Goal: Communication & Community: Connect with others

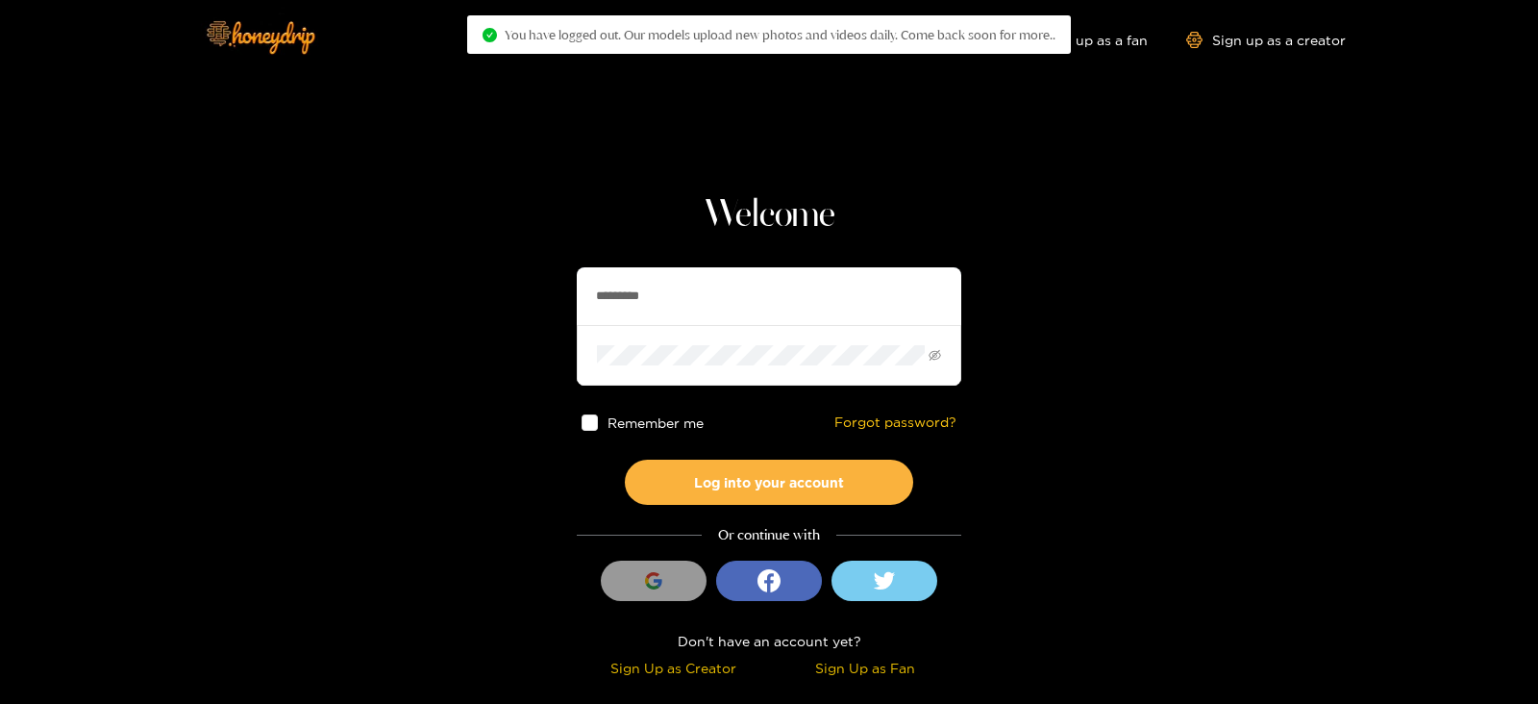
drag, startPoint x: 694, startPoint y: 289, endPoint x: 311, endPoint y: 326, distance: 384.3
click at [311, 326] on section "Welcome ********* Remember me Forgot password? Log into your account Or continu…" at bounding box center [769, 341] width 1538 height 683
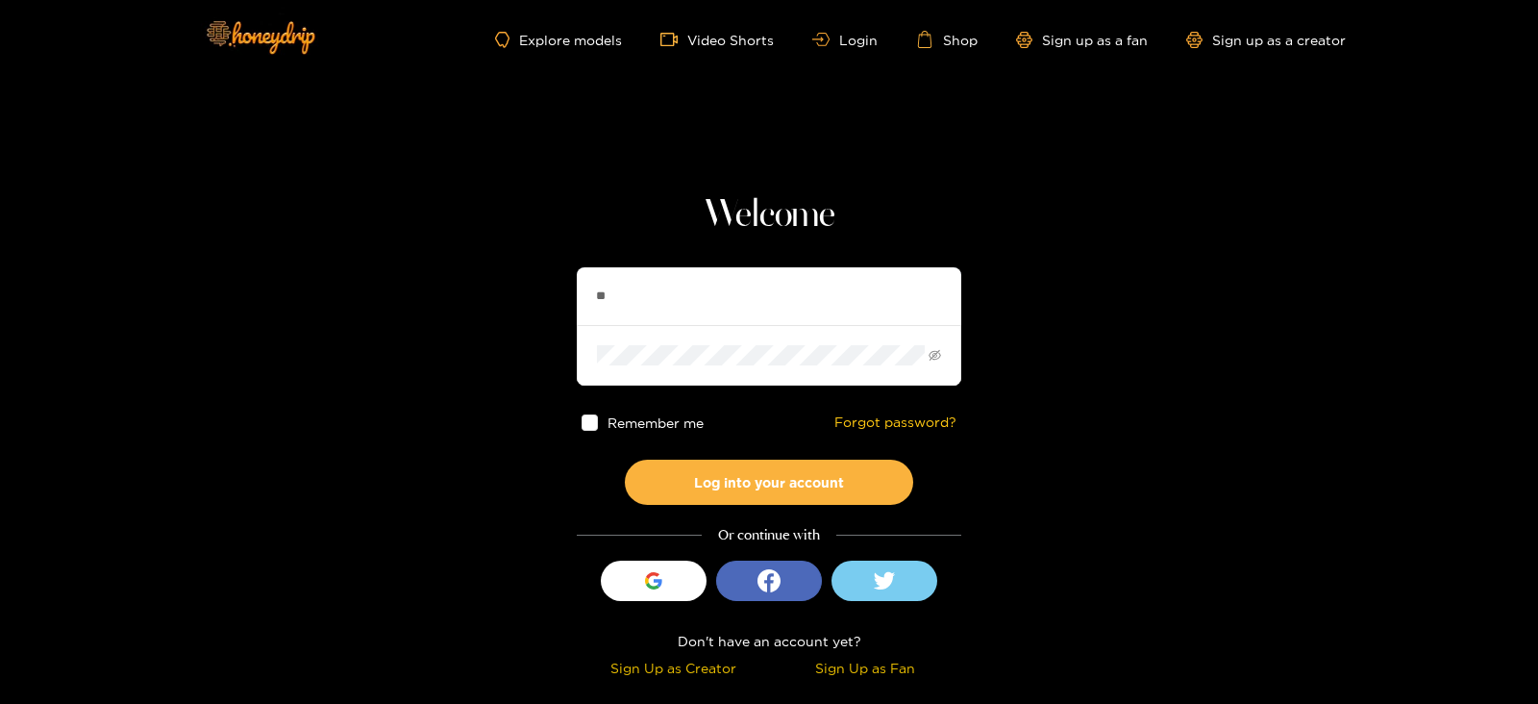
type input "*******"
click at [625, 460] on button "Log into your account" at bounding box center [769, 482] width 288 height 45
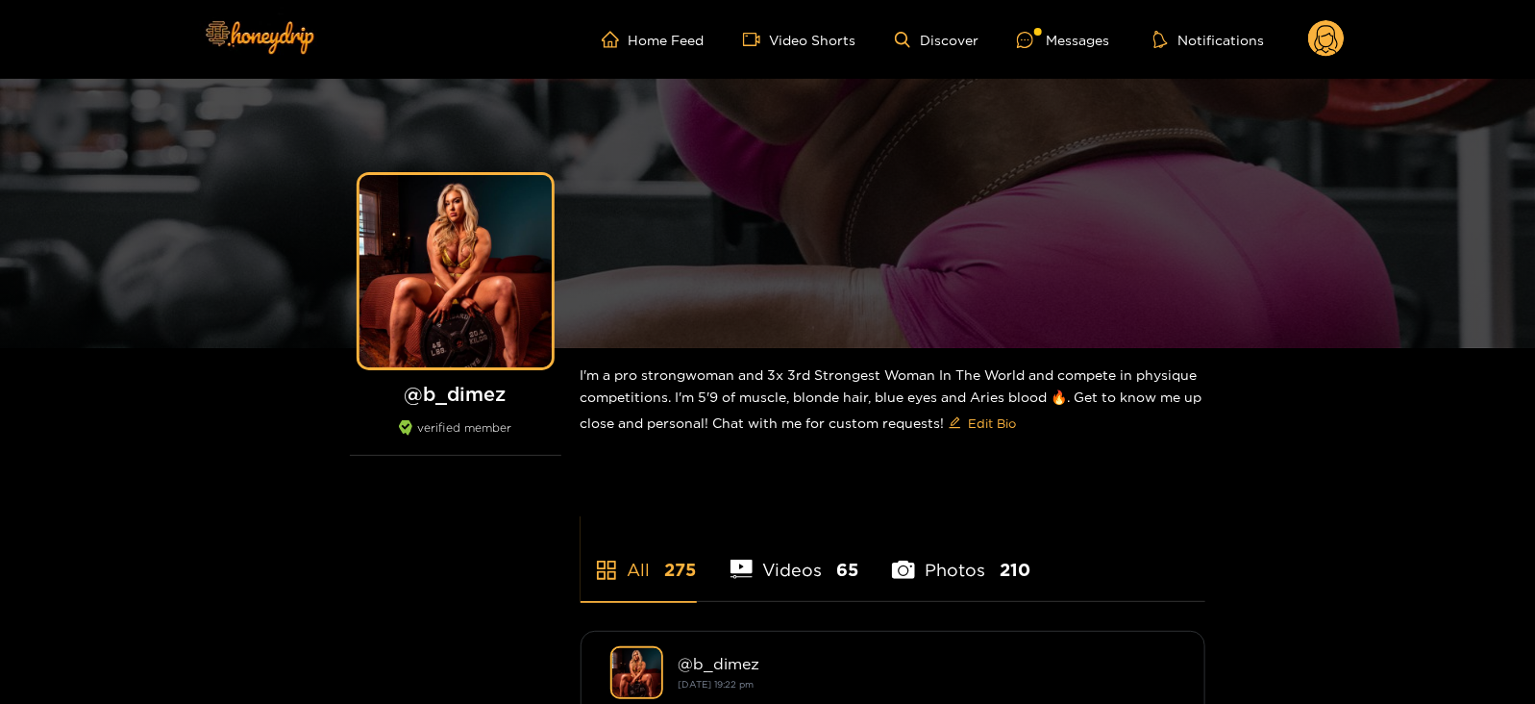
click at [1039, 25] on ul "Home Feed Video Shorts Discover Messages Notifications" at bounding box center [973, 39] width 743 height 38
drag, startPoint x: 1045, startPoint y: 36, endPoint x: 1039, endPoint y: 25, distance: 12.0
click at [1039, 25] on ul "Home Feed Video Shorts Discover Messages Notifications" at bounding box center [973, 39] width 743 height 38
click at [1039, 40] on div at bounding box center [1031, 40] width 29 height 16
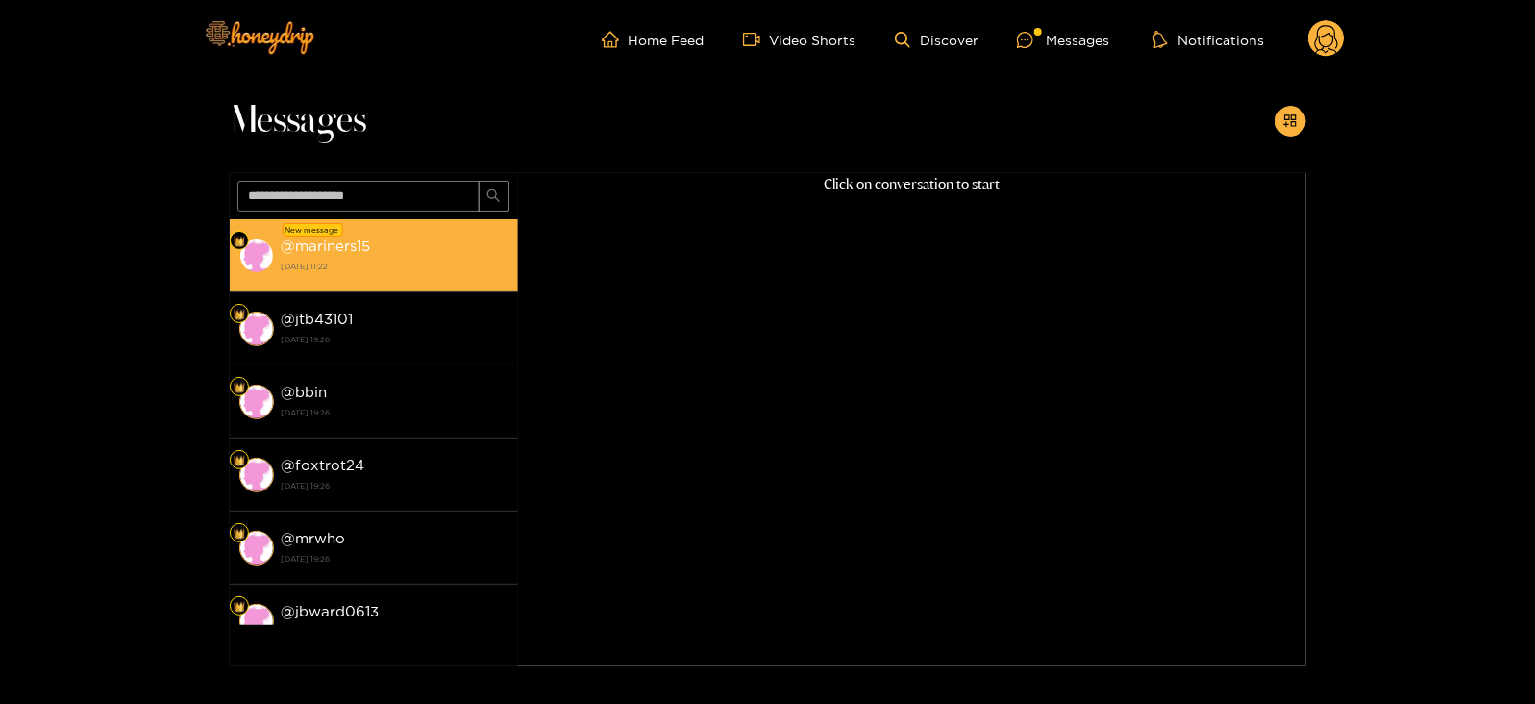
click at [303, 259] on strong "[DATE] 11:22" at bounding box center [395, 266] width 227 height 17
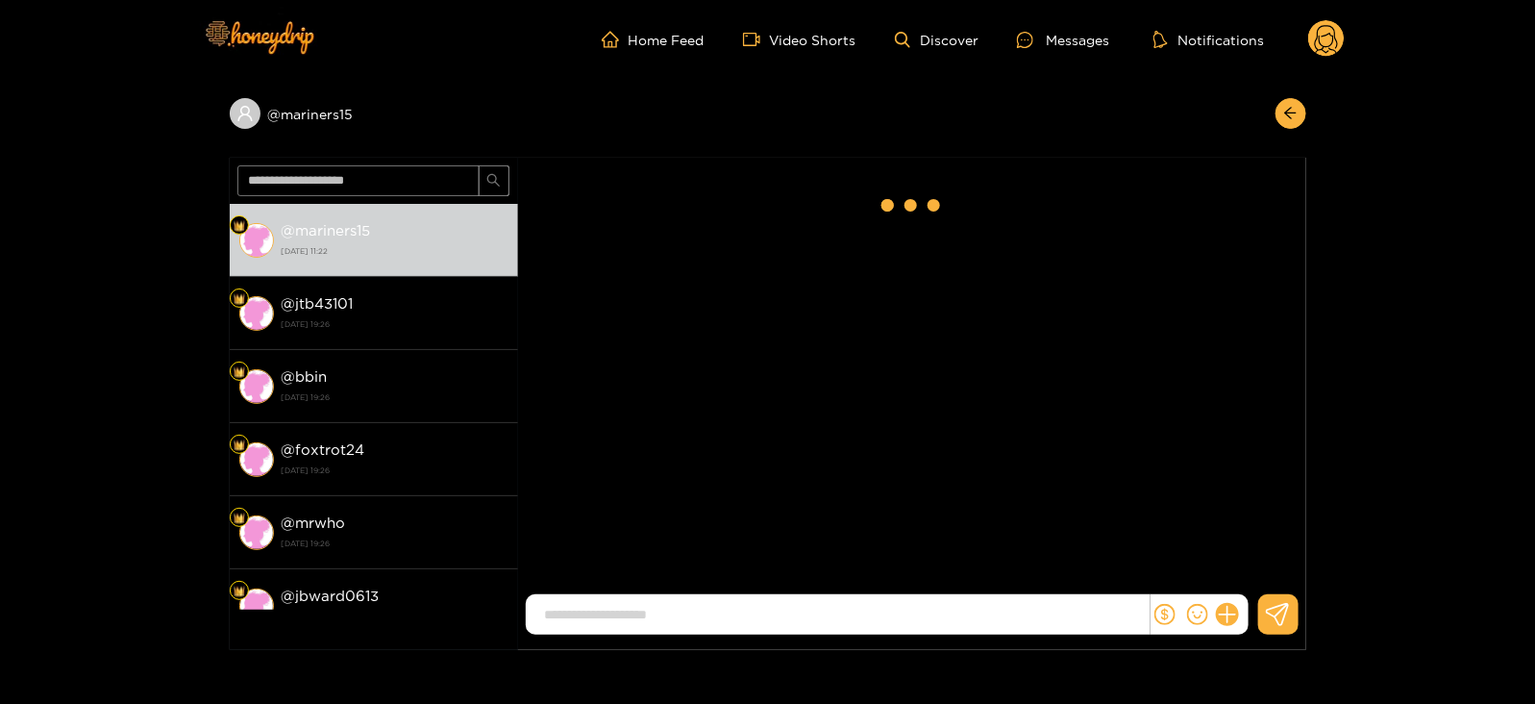
scroll to position [2639, 0]
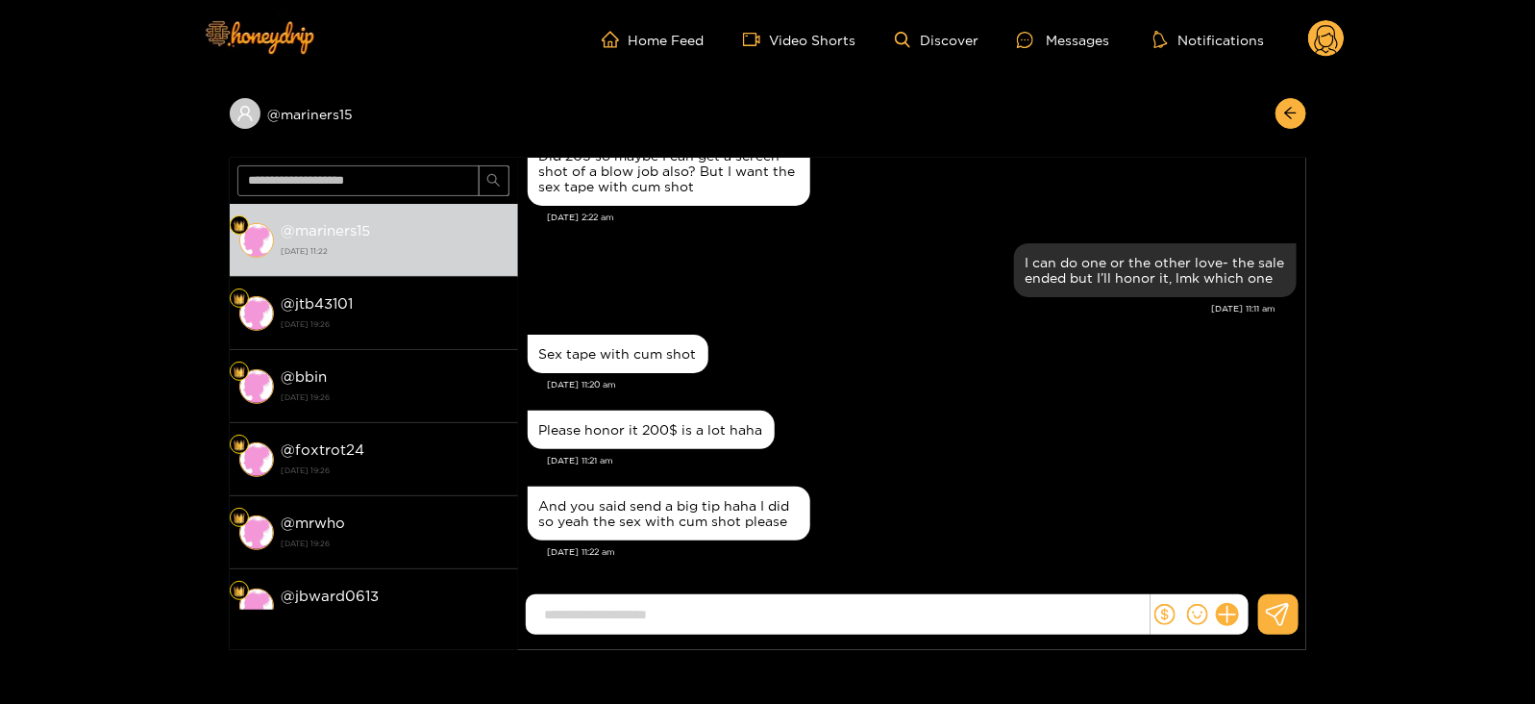
click at [1340, 56] on icon at bounding box center [1326, 39] width 37 height 38
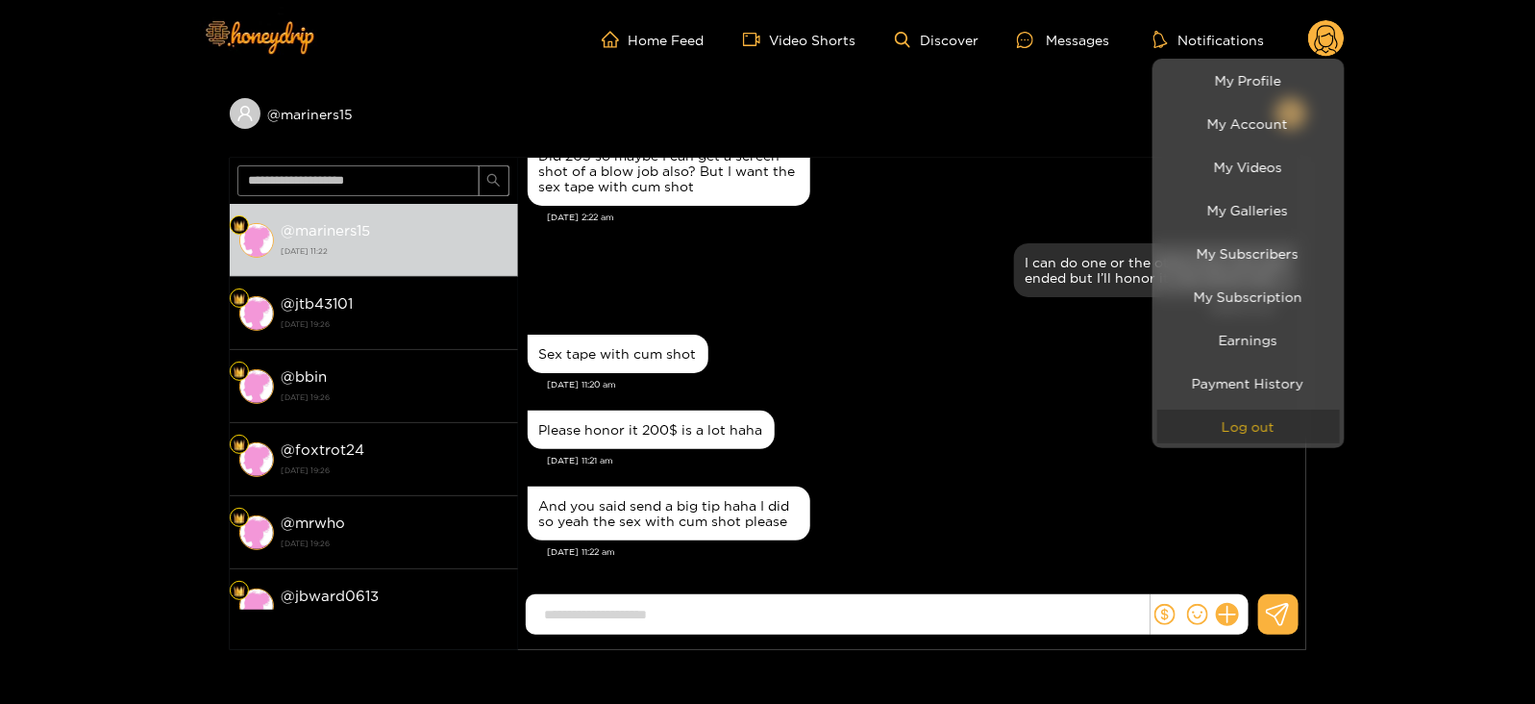
click at [1181, 431] on button "Log out" at bounding box center [1248, 427] width 183 height 34
